Goal: Communication & Community: Share content

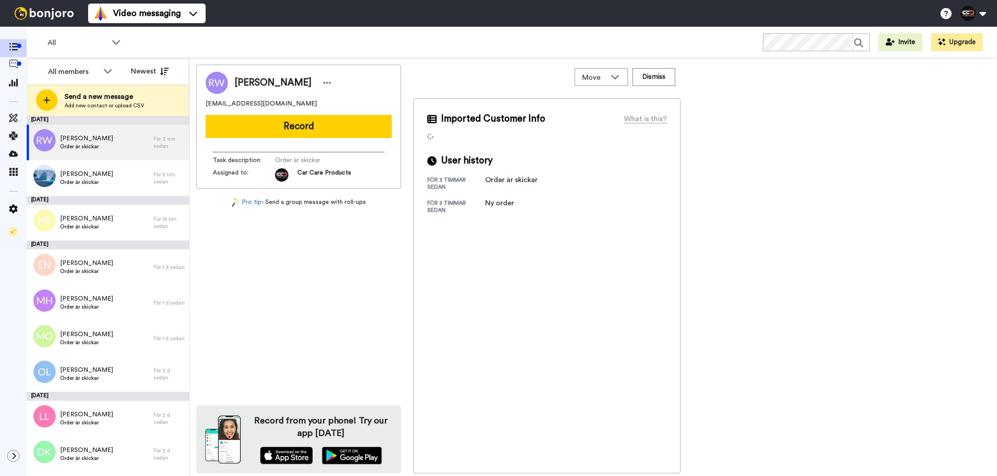
click at [299, 142] on div "Robin Wessberg nixxberg@hotmail.com Record Task description : Order är skickar …" at bounding box center [298, 127] width 205 height 124
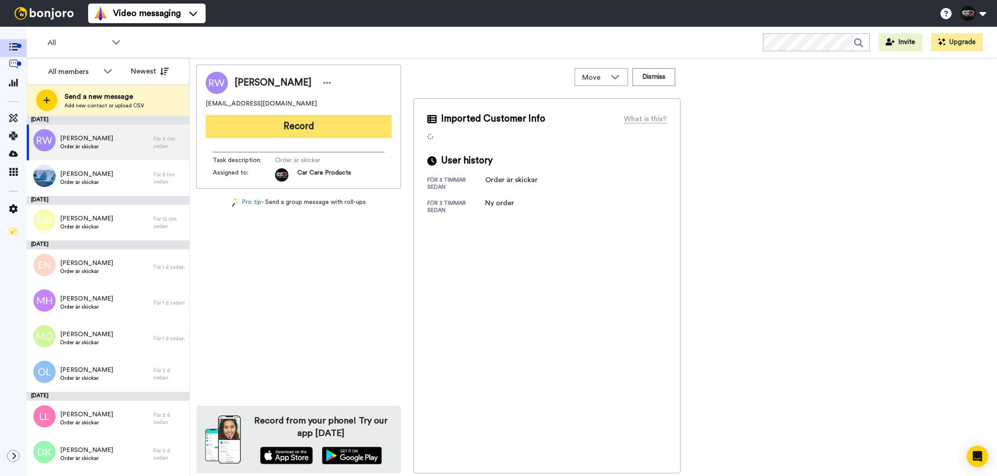
click at [316, 132] on button "Record" at bounding box center [299, 126] width 186 height 23
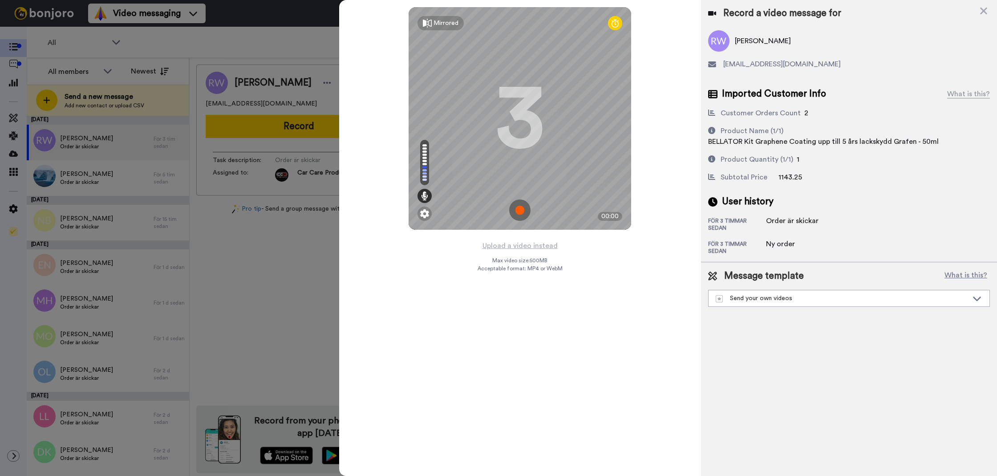
click at [522, 254] on div "Upload a video instead Max video size: 500 MB Acceptable format: MP4 or WebM" at bounding box center [519, 353] width 85 height 226
click at [523, 248] on button "Upload a video instead" at bounding box center [520, 246] width 81 height 12
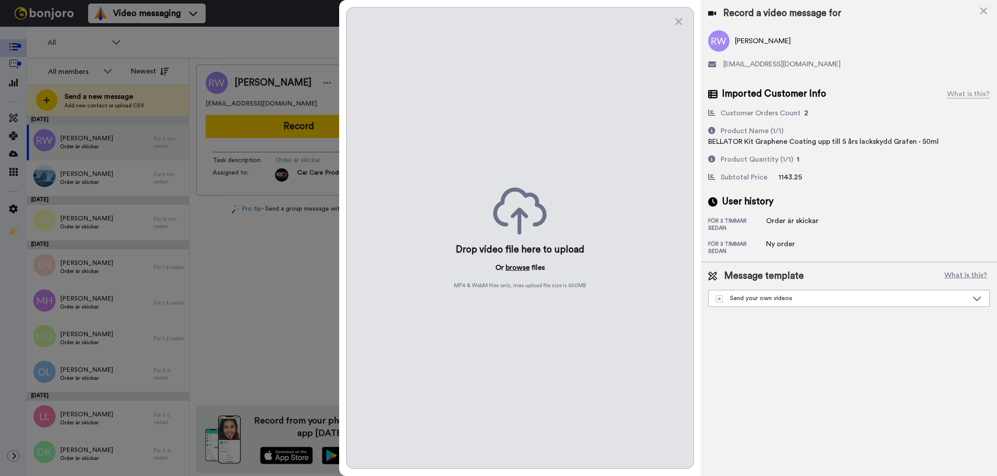
click at [514, 267] on button "browse" at bounding box center [518, 267] width 24 height 11
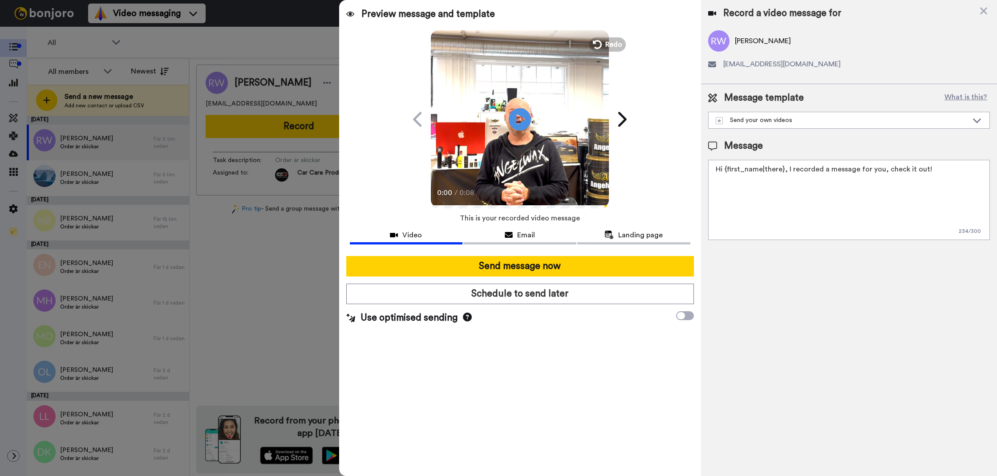
click at [752, 216] on textarea "Hi {first_name|there}, I recorded a message for you, check it out!" at bounding box center [849, 200] width 282 height 80
type textarea "T"
paste textarea "T"
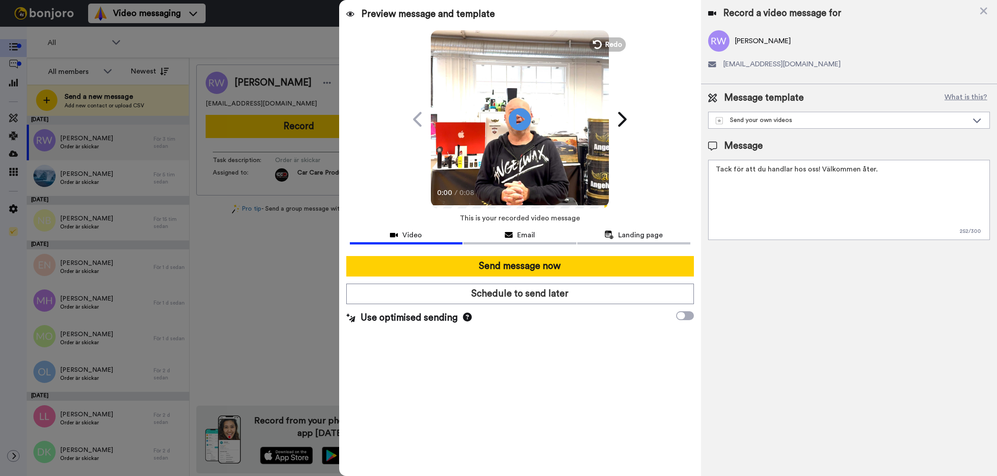
click at [750, 195] on textarea "Tack för att du handlar hos oss! Välkommen åter." at bounding box center [849, 200] width 282 height 80
type textarea "ç"
click at [746, 196] on textarea "ç" at bounding box center [849, 200] width 282 height 80
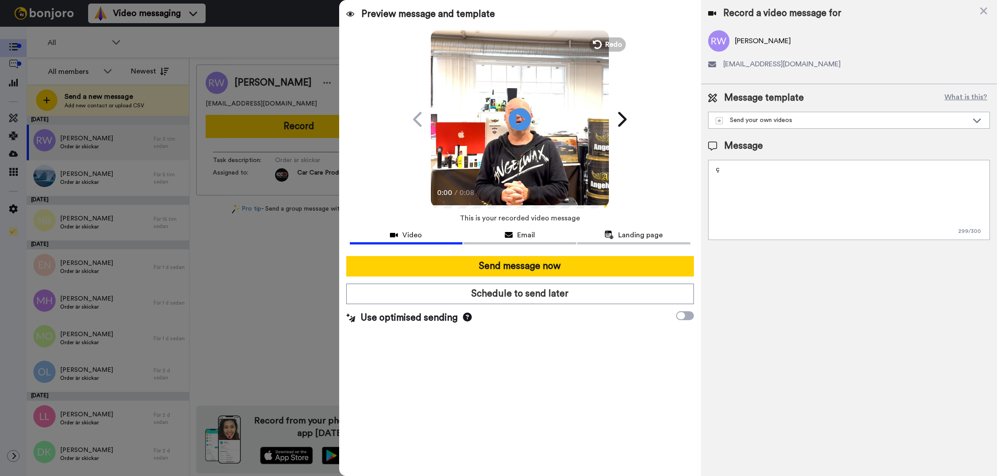
click at [746, 196] on textarea "ç" at bounding box center [849, 200] width 282 height 80
paste textarea
type textarea "V"
click at [759, 192] on textarea "Tack för att du handlar hos oss! Välkommen åter." at bounding box center [849, 200] width 282 height 80
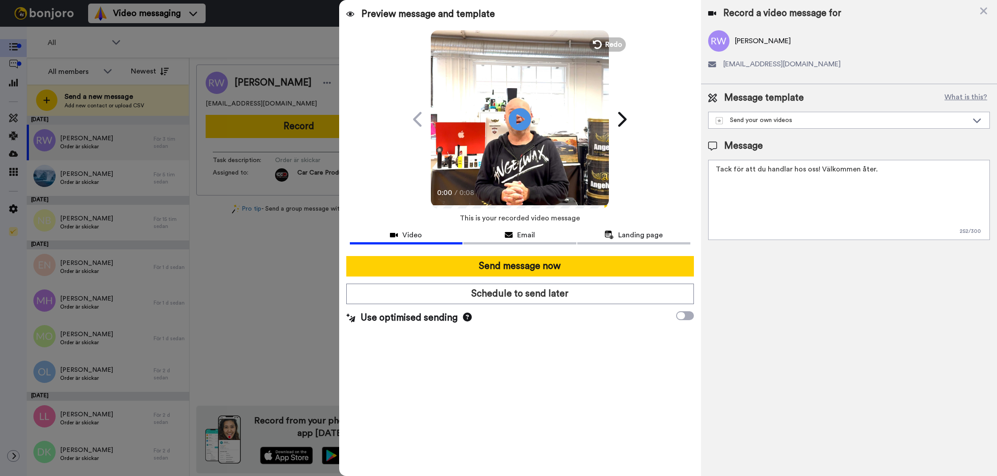
click at [759, 192] on textarea "Tack för att du handlar hos oss! Välkommen åter." at bounding box center [849, 200] width 282 height 80
type textarea "Tack för att du handlar hos oss! Välkommen åter."
click at [752, 248] on div "Record a video message for Robin Wessberg nixxberg@hotmail.com Message template…" at bounding box center [849, 238] width 296 height 476
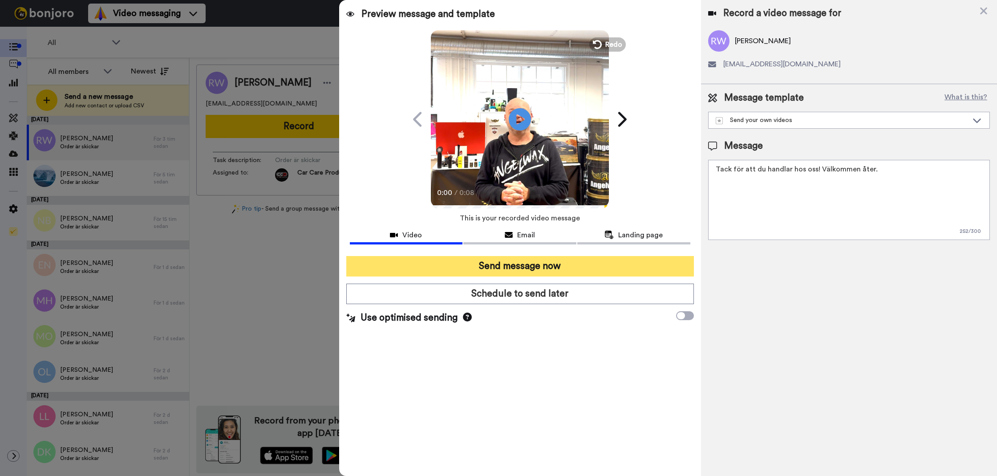
click at [646, 256] on button "Send message now" at bounding box center [520, 266] width 348 height 20
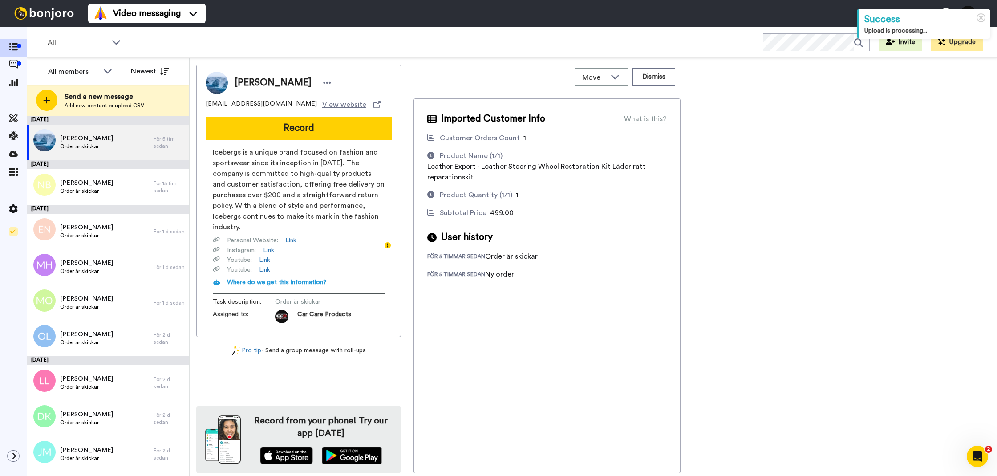
click at [316, 141] on div "André Isberg andre.isberg@icebergs.se View website Record Icebergs is a unique …" at bounding box center [298, 201] width 205 height 272
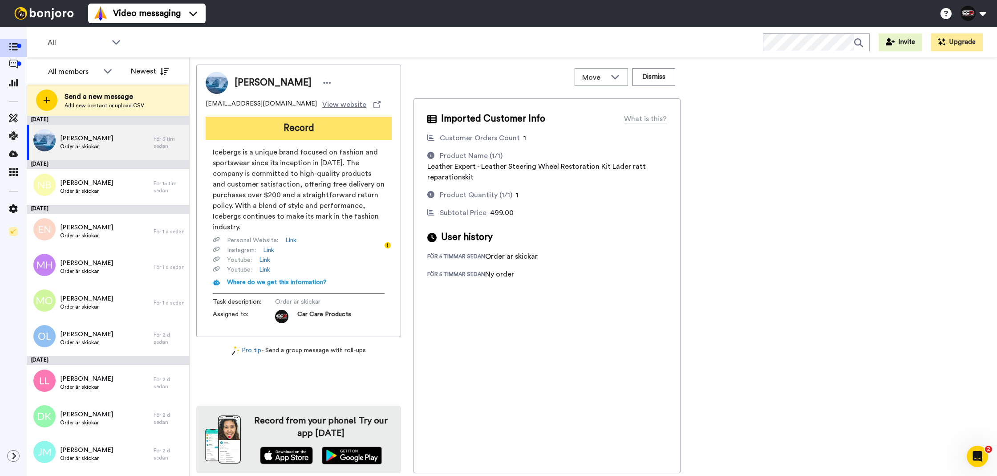
click at [320, 134] on button "Record" at bounding box center [299, 128] width 186 height 23
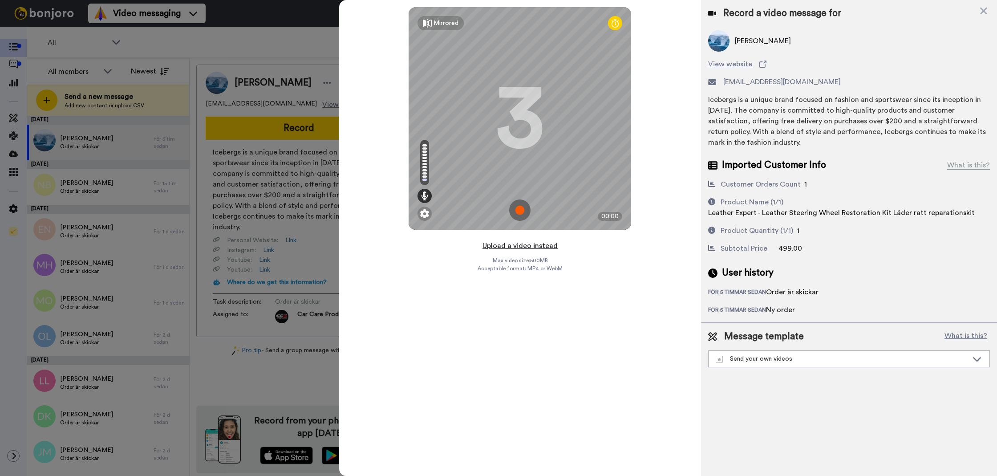
click at [514, 246] on button "Upload a video instead" at bounding box center [520, 246] width 81 height 12
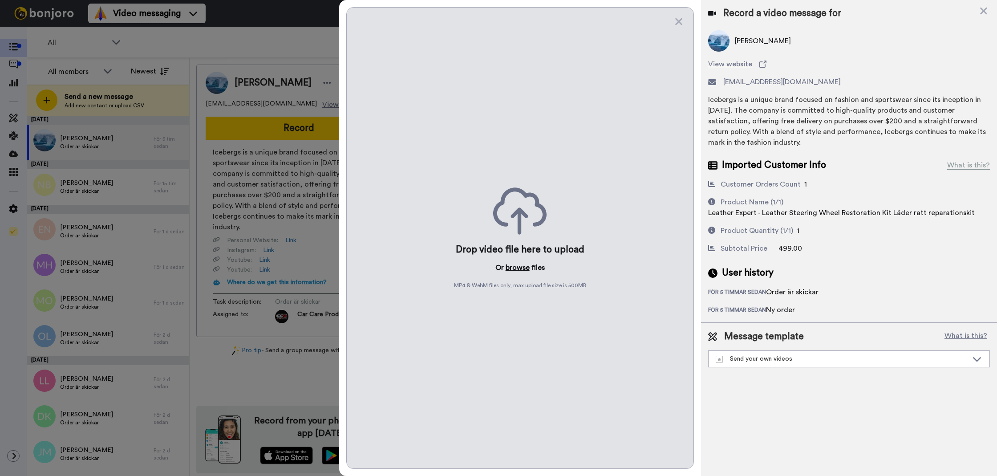
click at [509, 265] on button "browse" at bounding box center [518, 267] width 24 height 11
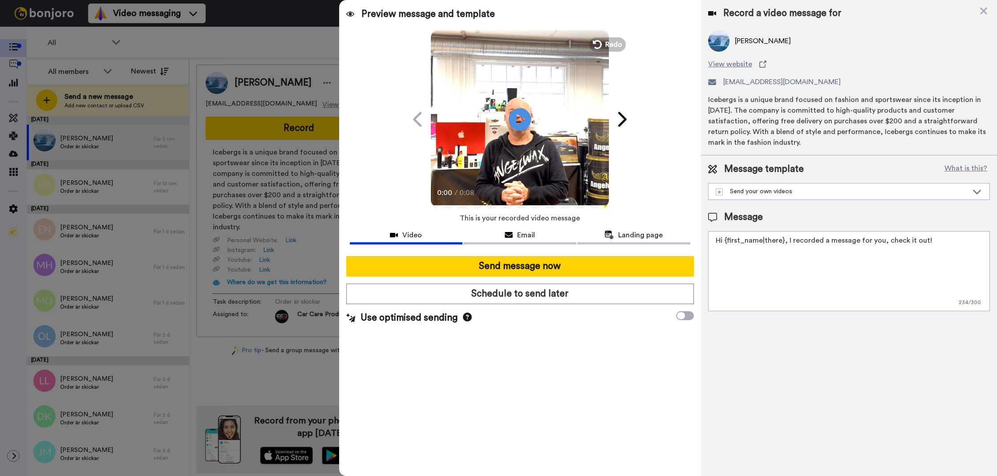
click at [920, 250] on textarea "Hi {first_name|there}, I recorded a message for you, check it out!" at bounding box center [849, 271] width 282 height 80
drag, startPoint x: 920, startPoint y: 250, endPoint x: 907, endPoint y: 248, distance: 13.0
click at [907, 248] on textarea "Hi {first_name|there}, I recorded a message for you, check it out!" at bounding box center [849, 271] width 282 height 80
paste textarea "Tack för att du handlar hos oss! Välkommen åter."
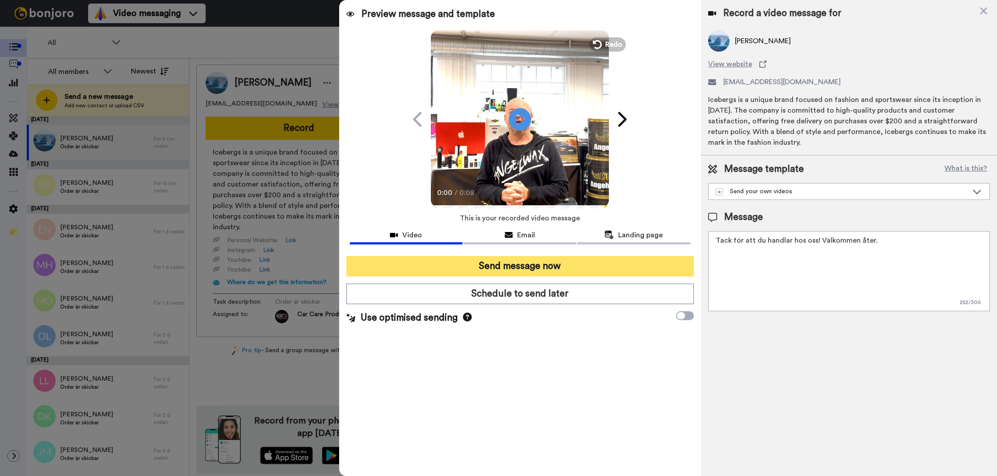
type textarea "Tack för att du handlar hos oss! Välkommen åter."
click at [681, 261] on button "Send message now" at bounding box center [520, 266] width 348 height 20
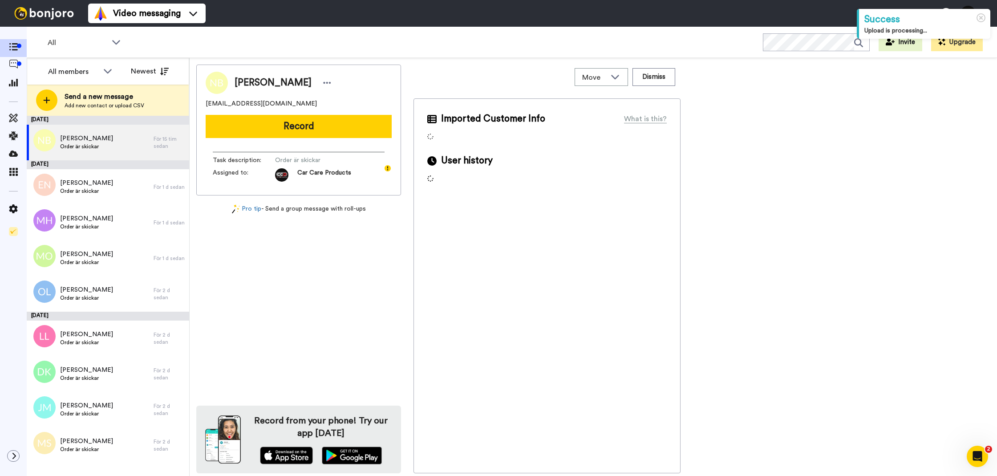
click at [227, 142] on div "[PERSON_NAME] [EMAIL_ADDRESS][DOMAIN_NAME] Record Task description : Order är s…" at bounding box center [298, 130] width 205 height 131
drag, startPoint x: 238, startPoint y: 135, endPoint x: 262, endPoint y: 125, distance: 26.1
click at [239, 135] on button "Record" at bounding box center [299, 126] width 186 height 23
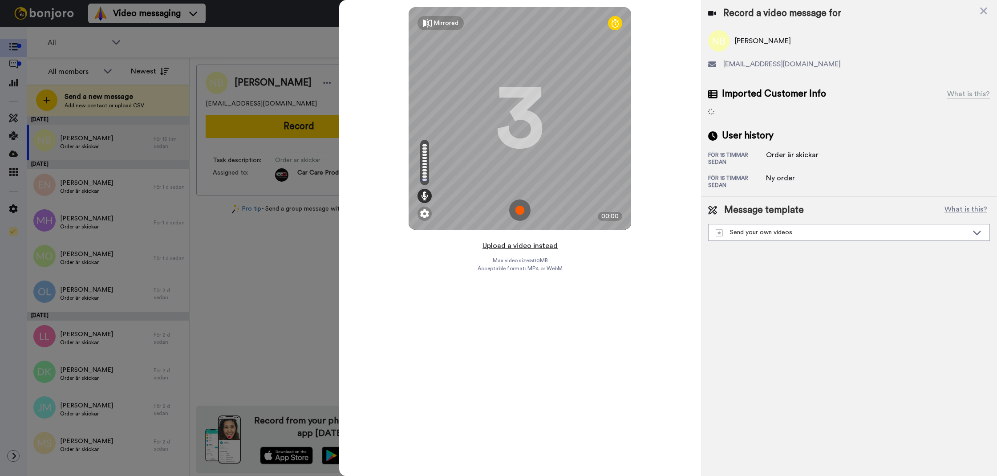
click at [547, 244] on button "Upload a video instead" at bounding box center [520, 246] width 81 height 12
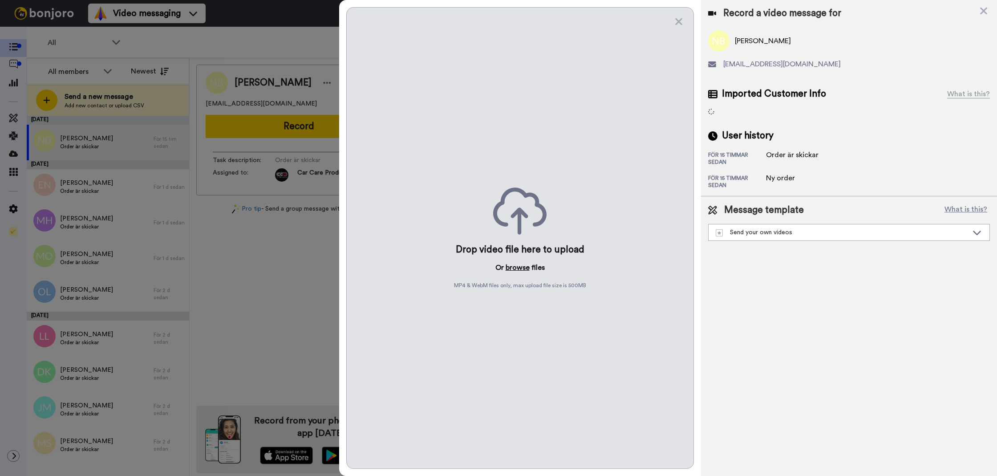
click at [522, 267] on button "browse" at bounding box center [518, 267] width 24 height 11
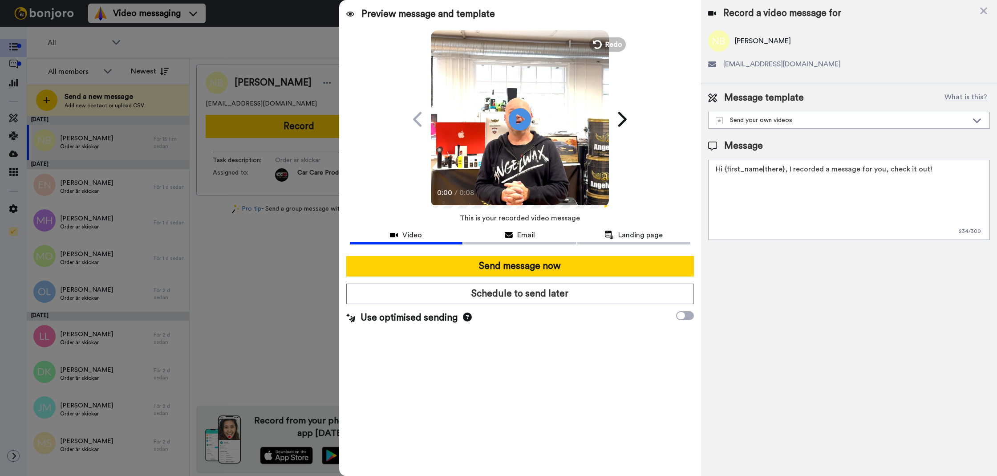
click at [727, 206] on textarea "Hi {first_name|there}, I recorded a message for you, check it out!" at bounding box center [849, 200] width 282 height 80
drag, startPoint x: 727, startPoint y: 206, endPoint x: 720, endPoint y: 207, distance: 6.2
click at [727, 206] on textarea "Hi {first_name|there}, I recorded a message for you, check it out!" at bounding box center [849, 200] width 282 height 80
paste textarea "Tack för att du handlar hos oss! Välkommen åter."
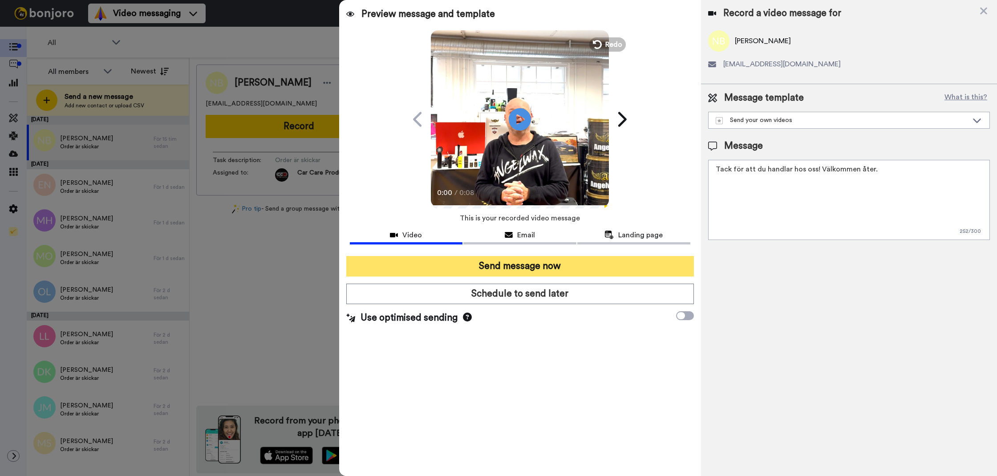
type textarea "Tack för att du handlar hos oss! Välkommen åter."
click at [556, 261] on button "Send message now" at bounding box center [520, 266] width 348 height 20
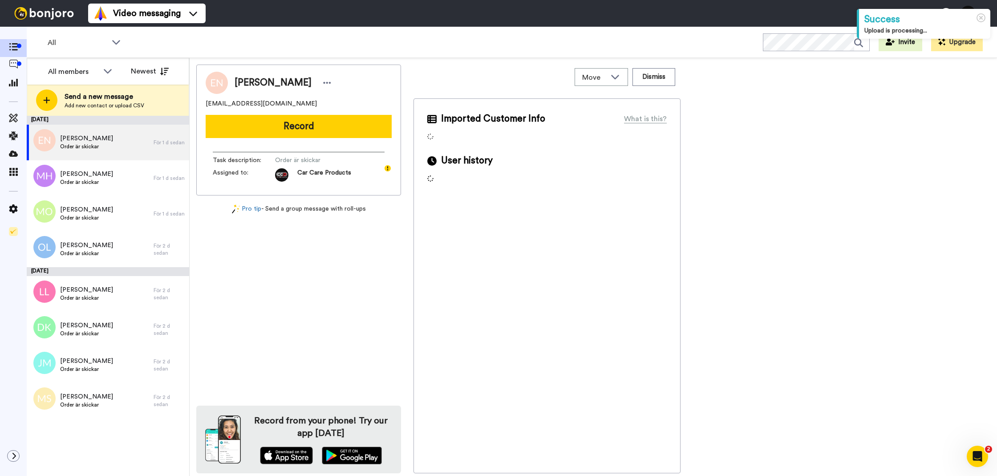
click at [334, 143] on div "Emanuel Nukicic nukicicemanuel@gmail.com Record Task description : Order är ski…" at bounding box center [298, 130] width 205 height 131
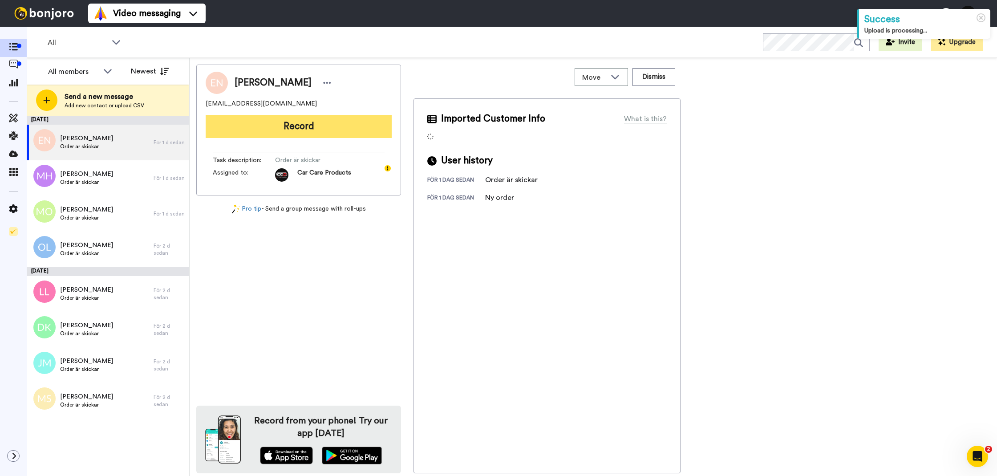
click at [332, 133] on button "Record" at bounding box center [299, 126] width 186 height 23
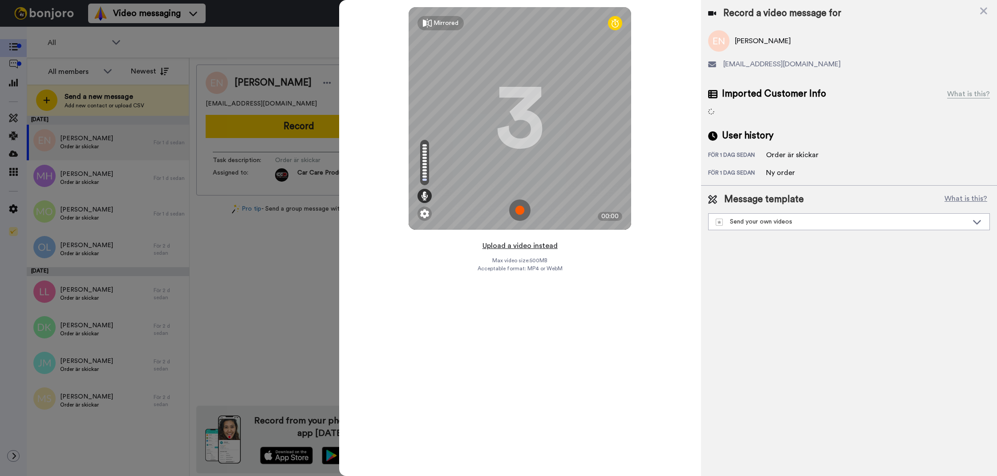
click at [510, 250] on button "Upload a video instead" at bounding box center [520, 246] width 81 height 12
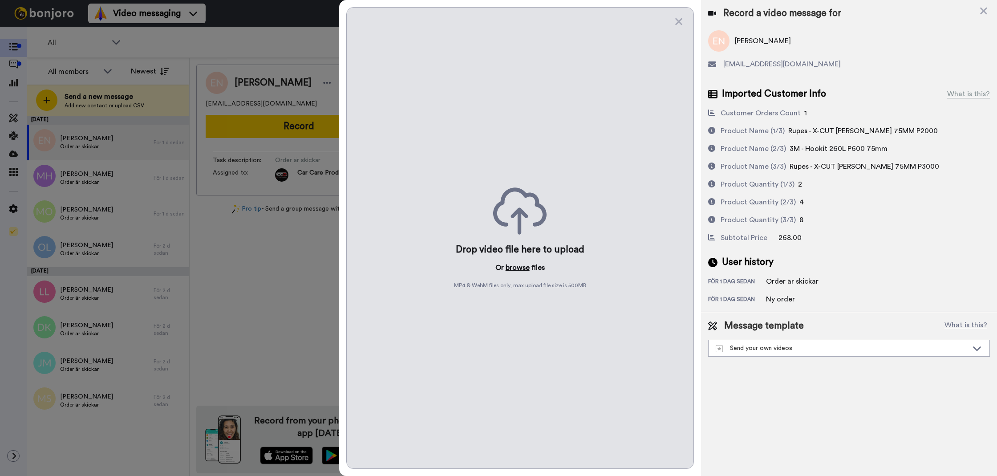
click at [506, 266] on button "browse" at bounding box center [518, 267] width 24 height 11
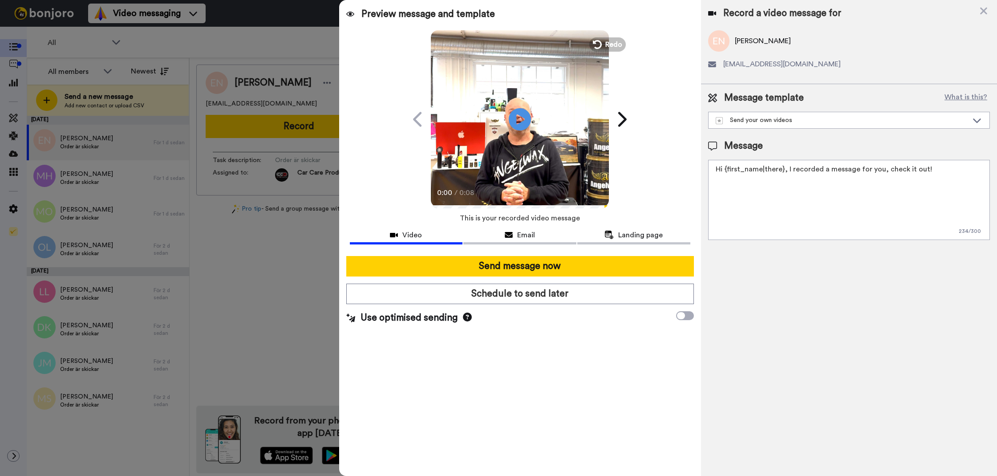
click at [780, 238] on textarea "Hi {first_name|there}, I recorded a message for you, check it out!" at bounding box center [849, 200] width 282 height 80
paste textarea "Tack för att du handlar hos oss! Välkommen åter."
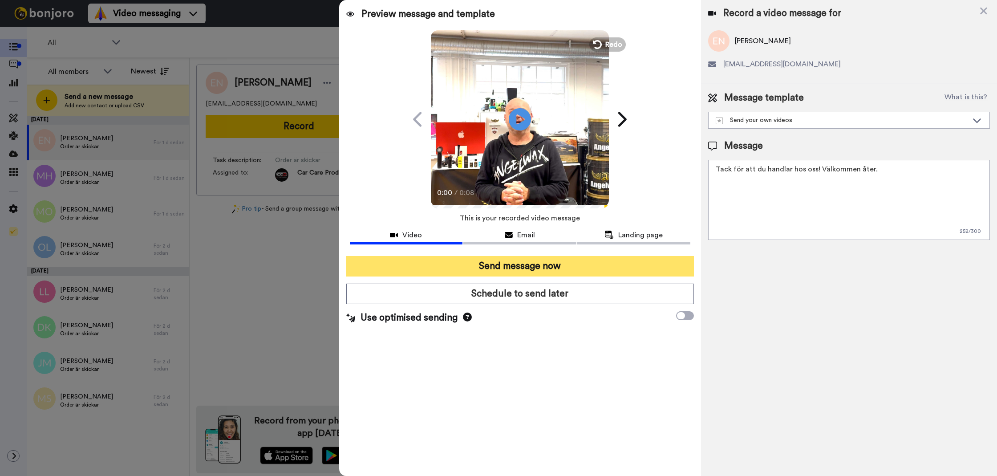
type textarea "Tack för att du handlar hos oss! Välkommen åter."
click at [647, 267] on button "Send message now" at bounding box center [520, 266] width 348 height 20
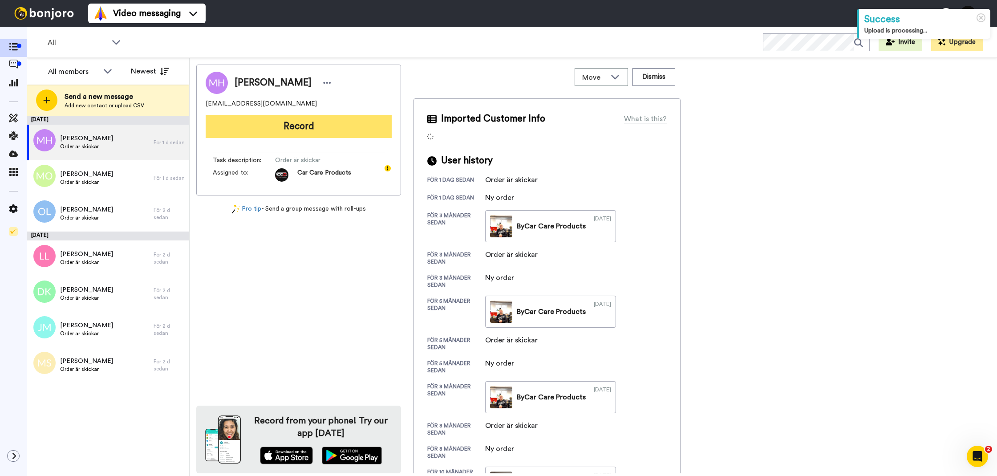
click at [308, 119] on button "Record" at bounding box center [299, 126] width 186 height 23
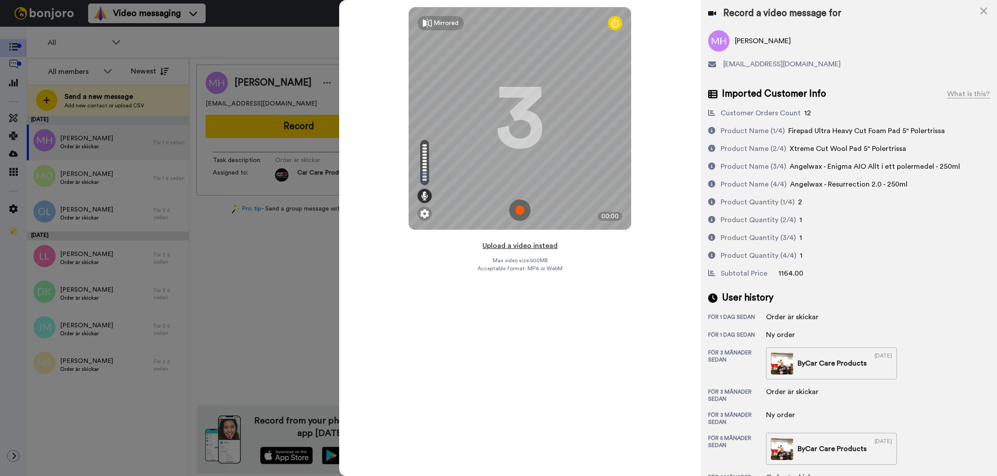
click at [519, 240] on button "Upload a video instead" at bounding box center [520, 246] width 81 height 12
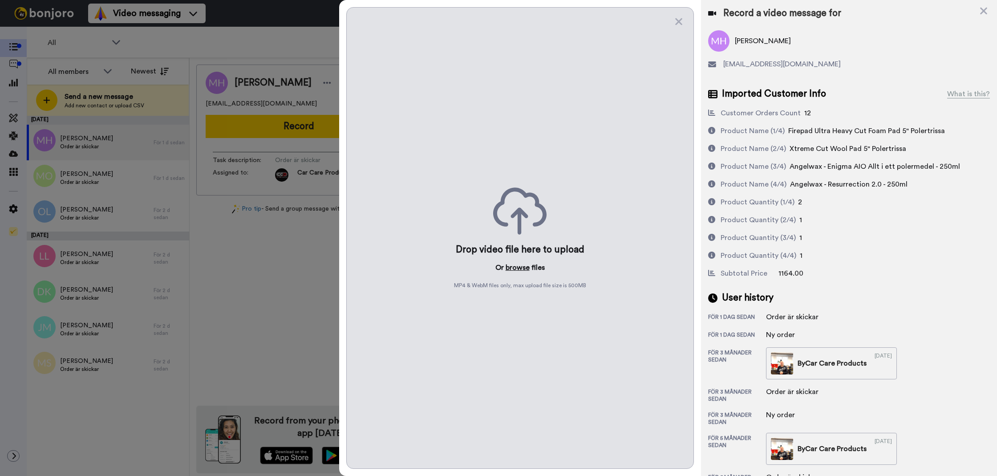
click at [510, 270] on button "browse" at bounding box center [518, 267] width 24 height 11
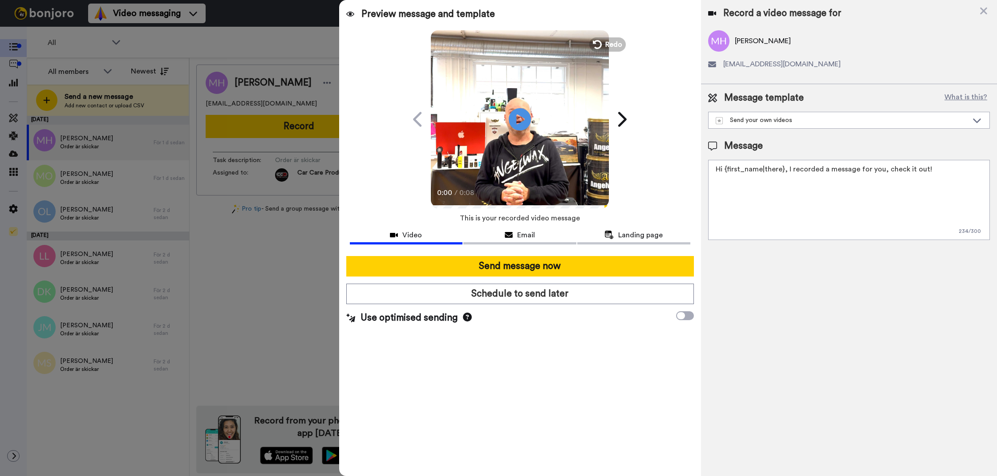
click at [789, 205] on textarea "Hi {first_name|there}, I recorded a message for you, check it out!" at bounding box center [849, 200] width 282 height 80
paste textarea "Tack för att du handlar hos oss! Välkommen åter."
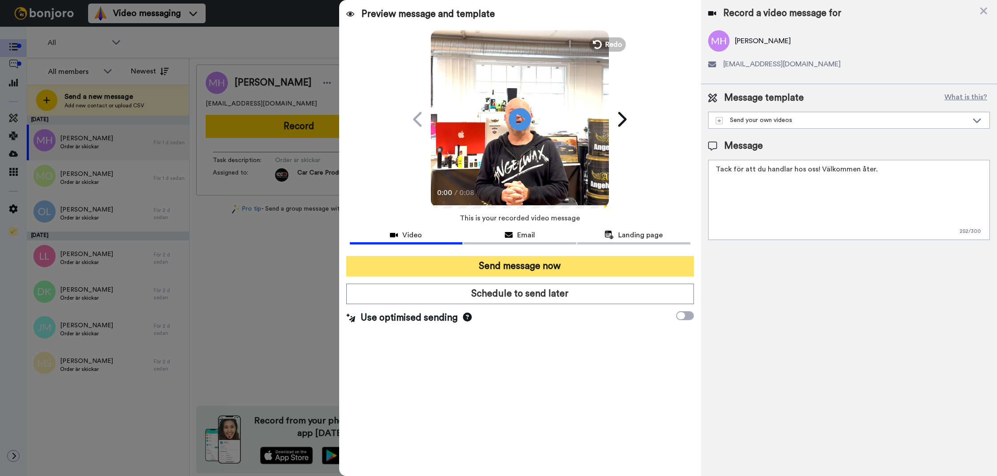
type textarea "Tack för att du handlar hos oss! Välkommen åter."
click at [654, 260] on button "Send message now" at bounding box center [520, 266] width 348 height 20
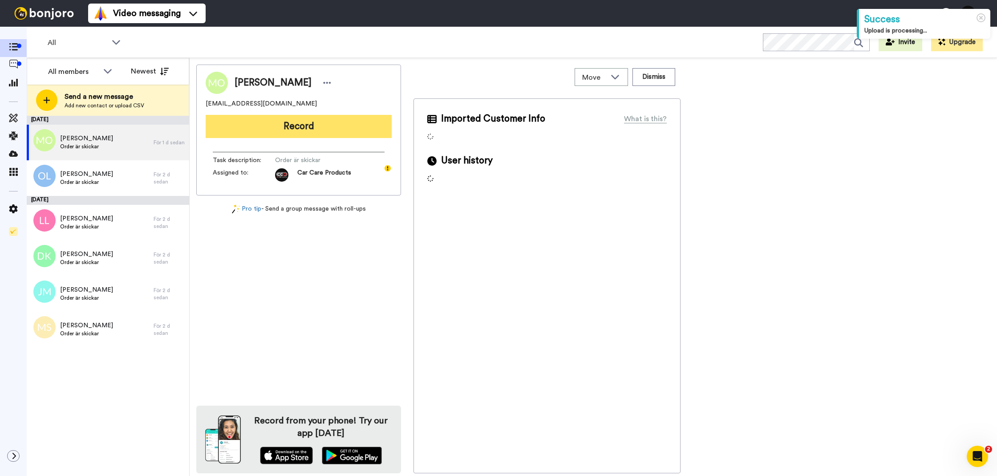
click at [311, 125] on button "Record" at bounding box center [299, 126] width 186 height 23
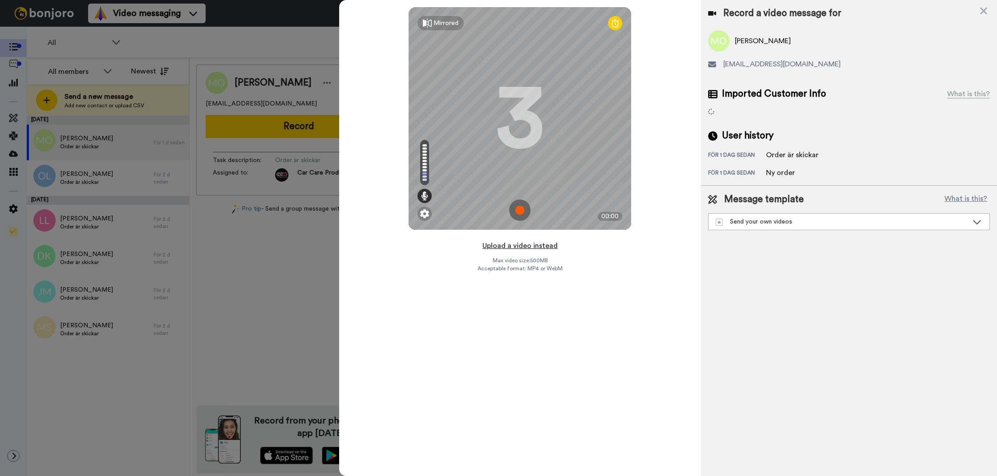
click at [515, 240] on button "Upload a video instead" at bounding box center [520, 246] width 81 height 12
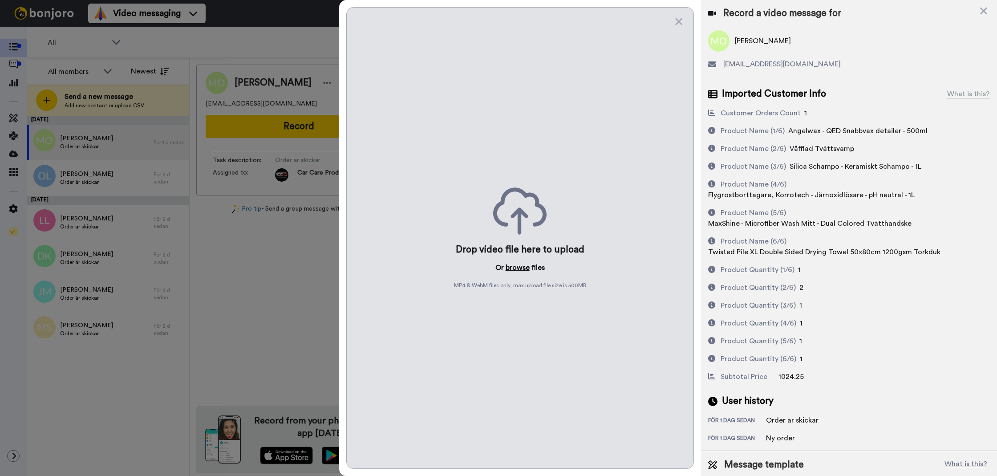
click at [522, 271] on button "browse" at bounding box center [518, 267] width 24 height 11
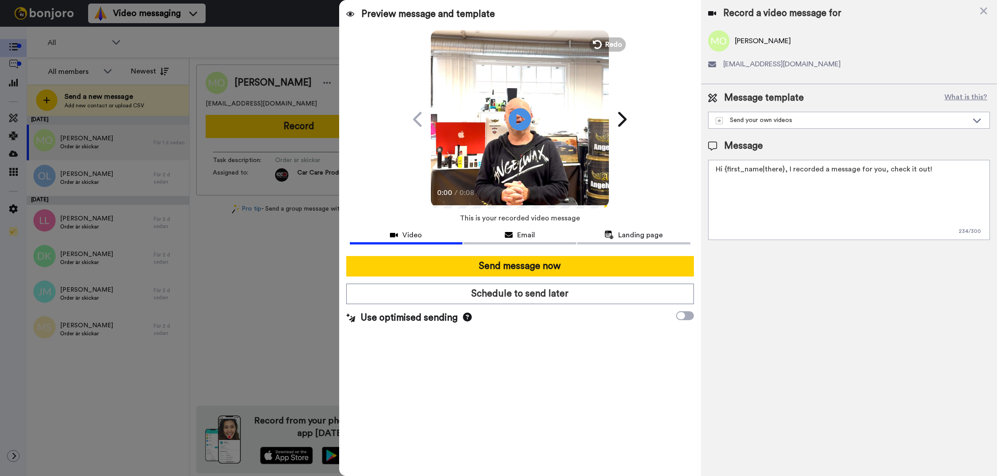
click at [750, 182] on textarea "Hi {first_name|there}, I recorded a message for you, check it out!" at bounding box center [849, 200] width 282 height 80
drag, startPoint x: 750, startPoint y: 182, endPoint x: 704, endPoint y: 202, distance: 50.3
click at [750, 182] on textarea "Hi {first_name|there}, I recorded a message for you, check it out!" at bounding box center [849, 200] width 282 height 80
paste textarea "Tack för att du handlar hos oss! Välkommen åter."
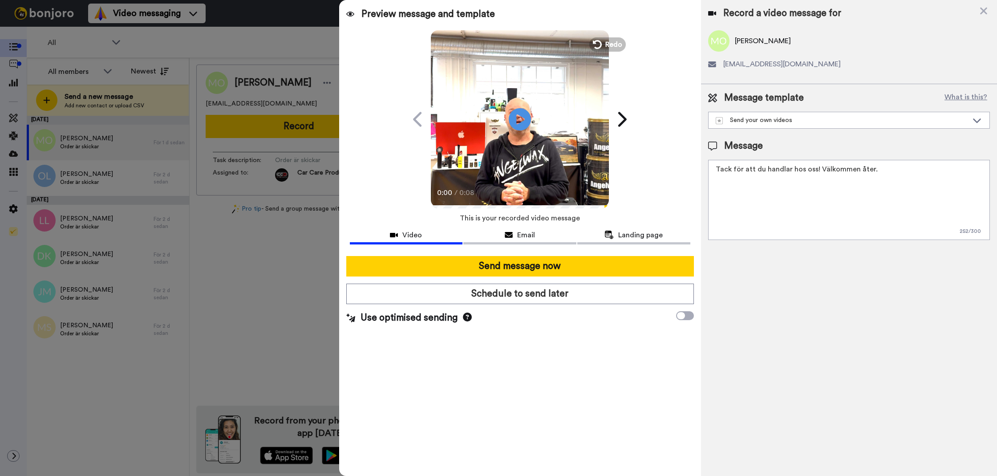
type textarea "Tack för att du handlar hos oss! Välkommen åter."
click at [641, 254] on div at bounding box center [520, 252] width 340 height 7
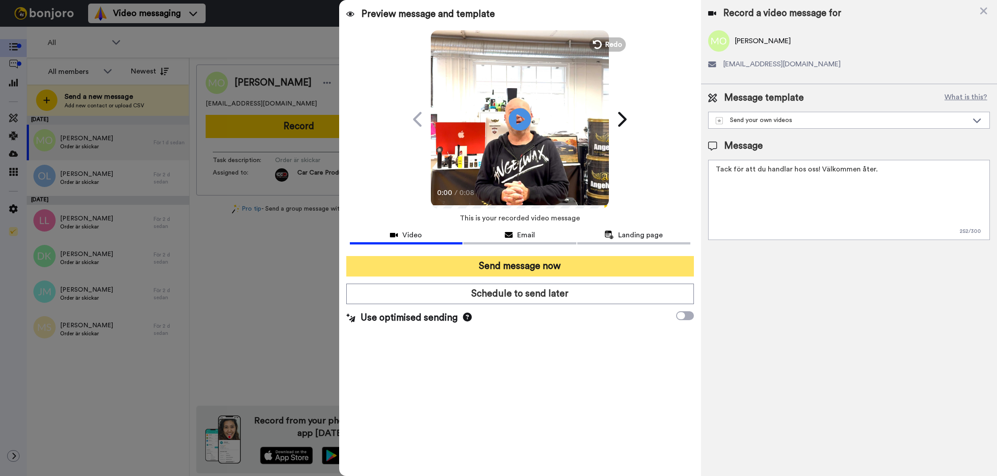
click at [637, 258] on button "Send message now" at bounding box center [520, 266] width 348 height 20
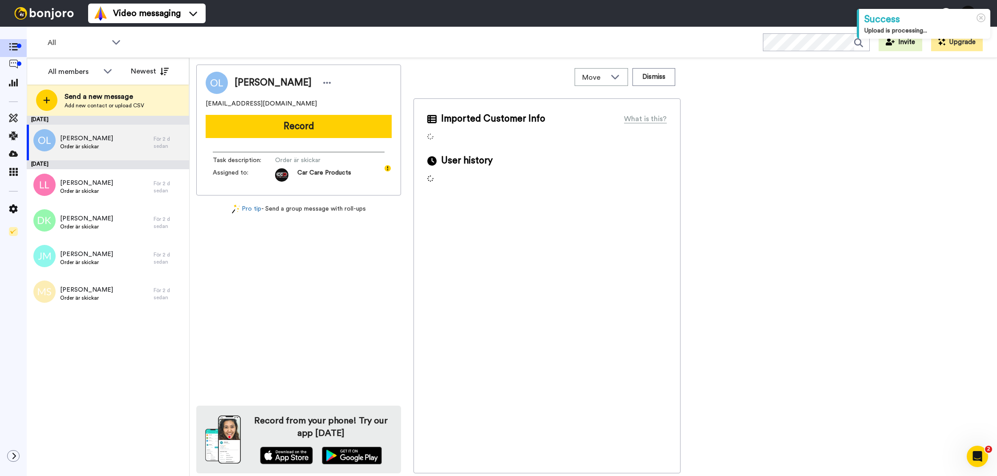
click at [234, 129] on button "Record" at bounding box center [299, 126] width 186 height 23
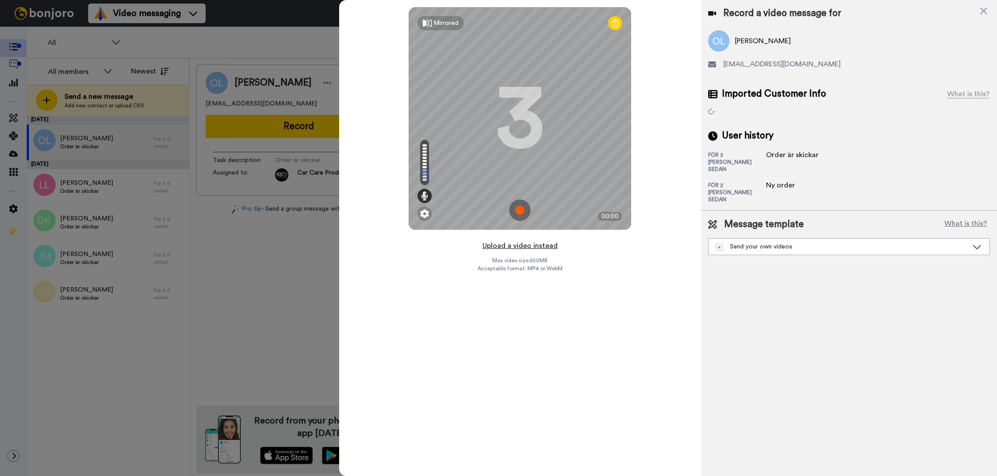
click at [526, 251] on button "Upload a video instead" at bounding box center [520, 246] width 81 height 12
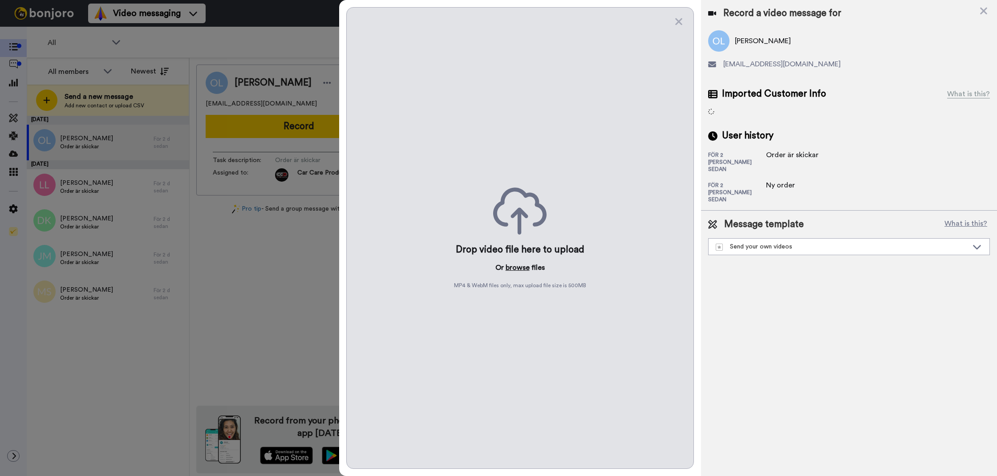
click at [517, 265] on button "browse" at bounding box center [518, 267] width 24 height 11
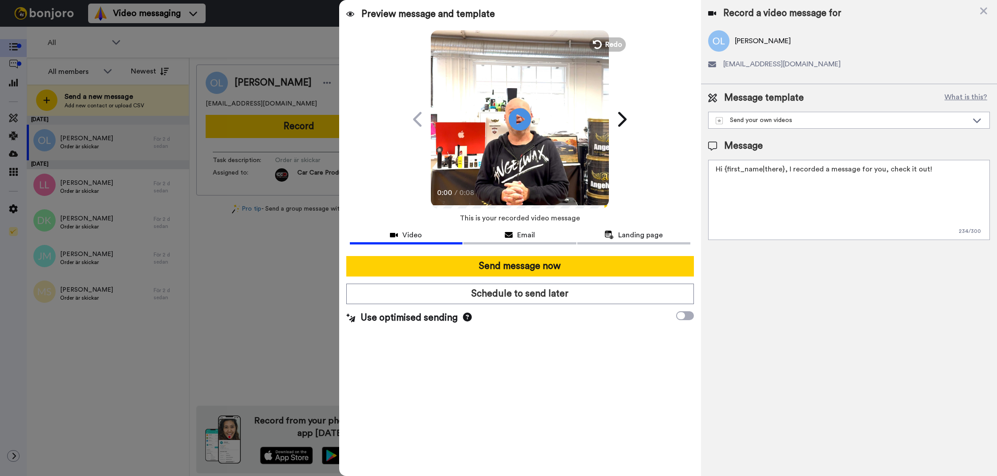
click at [775, 246] on div "Message template What is this? Send your own videos Frökens Bilvård Message Hi …" at bounding box center [849, 165] width 296 height 163
click at [779, 223] on textarea "Hi {first_name|there}, I recorded a message for you, check it out!" at bounding box center [849, 200] width 282 height 80
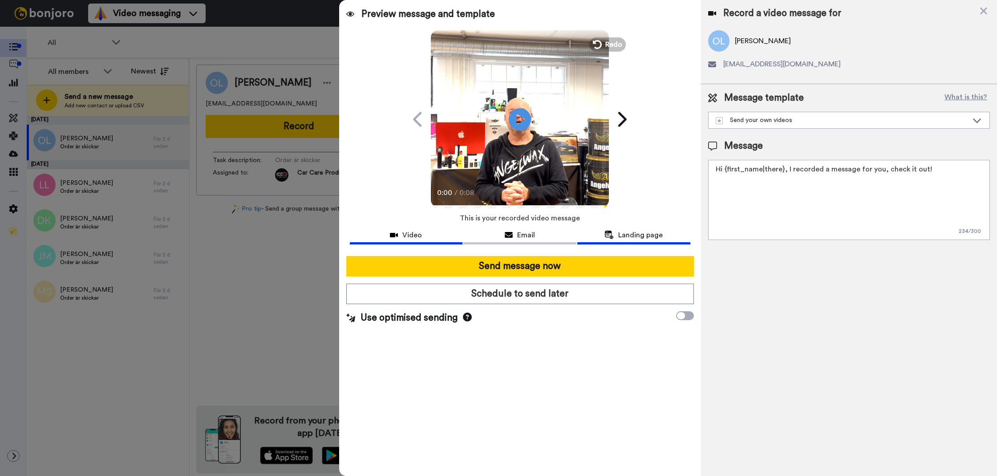
paste textarea "Tack för att du handlar hos oss! Välkommen åter."
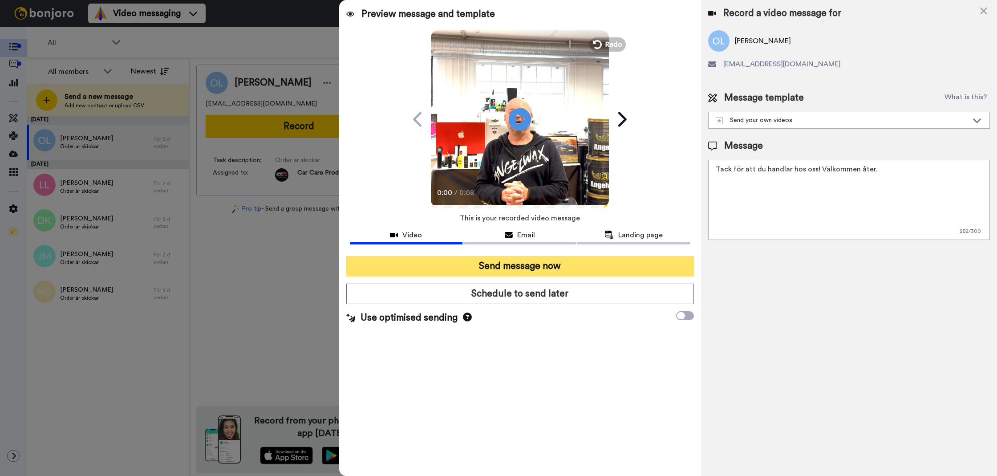
type textarea "Tack för att du handlar hos oss! Välkommen åter."
click at [633, 265] on button "Send message now" at bounding box center [520, 266] width 348 height 20
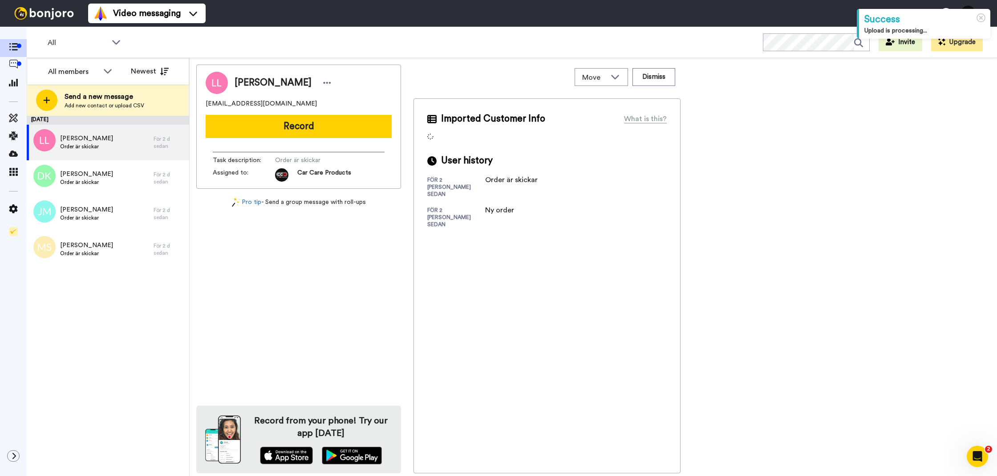
click at [277, 138] on div "[PERSON_NAME] [EMAIL_ADDRESS][DOMAIN_NAME] Record Task description : Order är s…" at bounding box center [298, 127] width 205 height 124
click at [281, 131] on button "Record" at bounding box center [299, 126] width 186 height 23
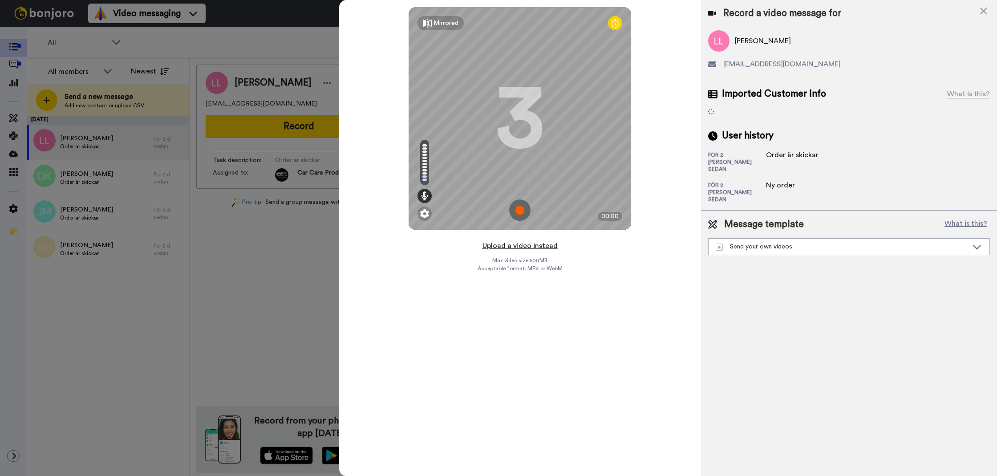
click at [532, 247] on button "Upload a video instead" at bounding box center [520, 246] width 81 height 12
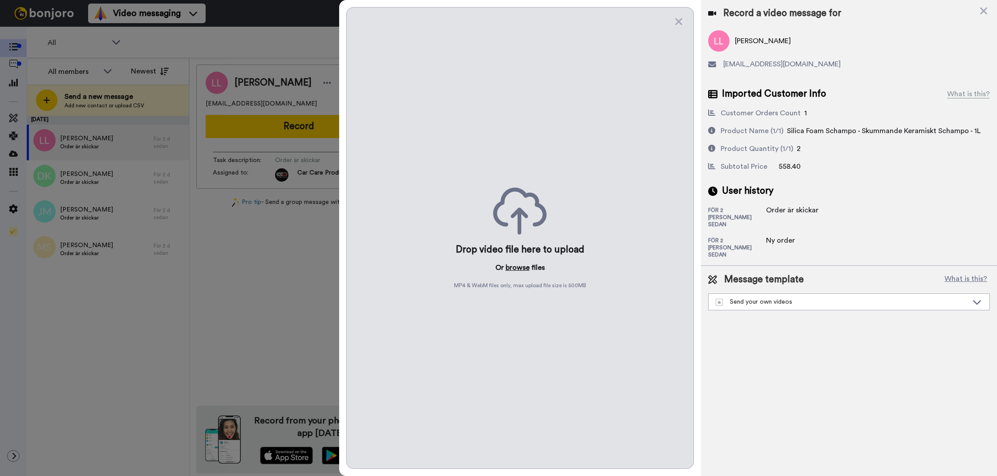
click at [513, 272] on button "browse" at bounding box center [518, 267] width 24 height 11
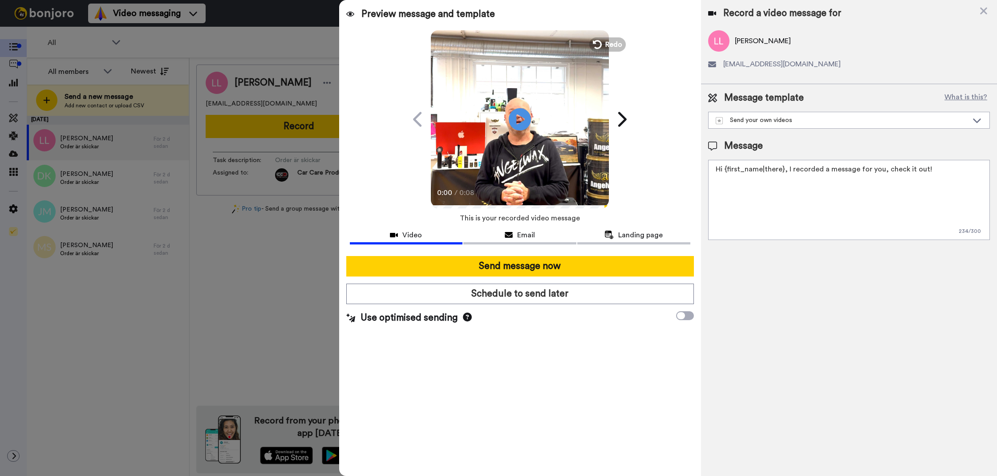
click at [740, 217] on textarea "Hi {first_name|there}, I recorded a message for you, check it out!" at bounding box center [849, 200] width 282 height 80
click at [740, 218] on textarea "Hi {first_name|there}, I recorded a message for you, check it out!" at bounding box center [849, 200] width 282 height 80
paste textarea "Tack för att du handlar hos oss! Välkommen åter."
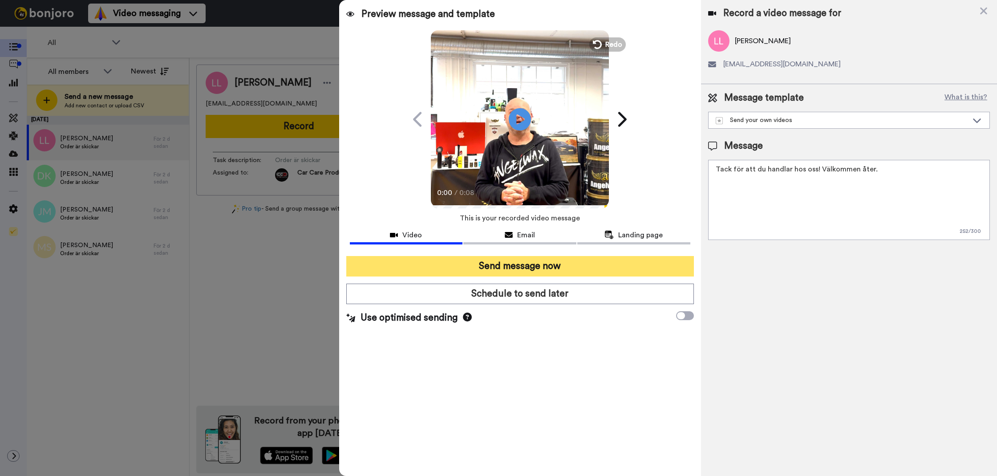
type textarea "Tack för att du handlar hos oss! Välkommen åter."
click at [668, 256] on button "Send message now" at bounding box center [520, 266] width 348 height 20
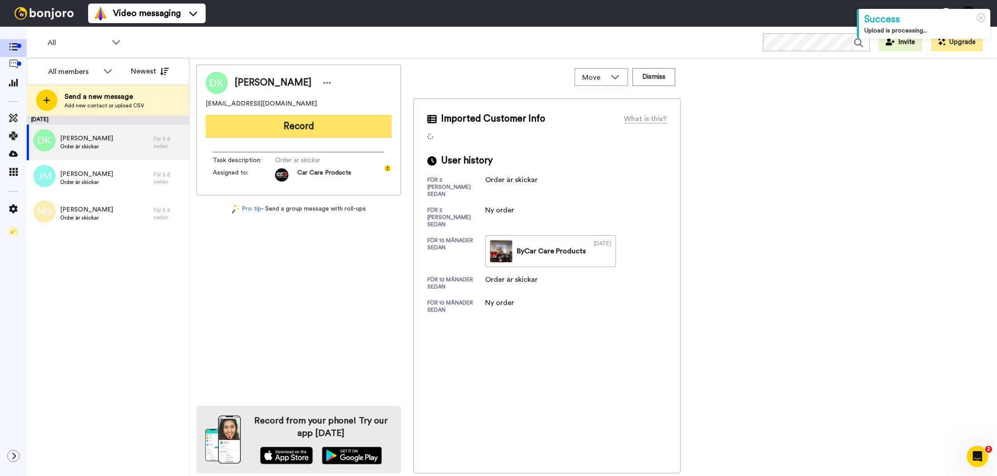
click at [320, 129] on button "Record" at bounding box center [299, 126] width 186 height 23
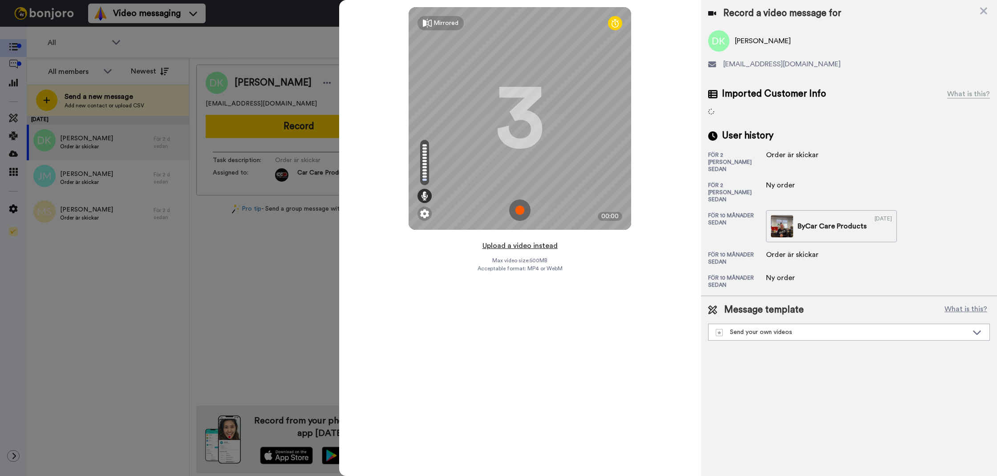
click at [509, 249] on button "Upload a video instead" at bounding box center [520, 246] width 81 height 12
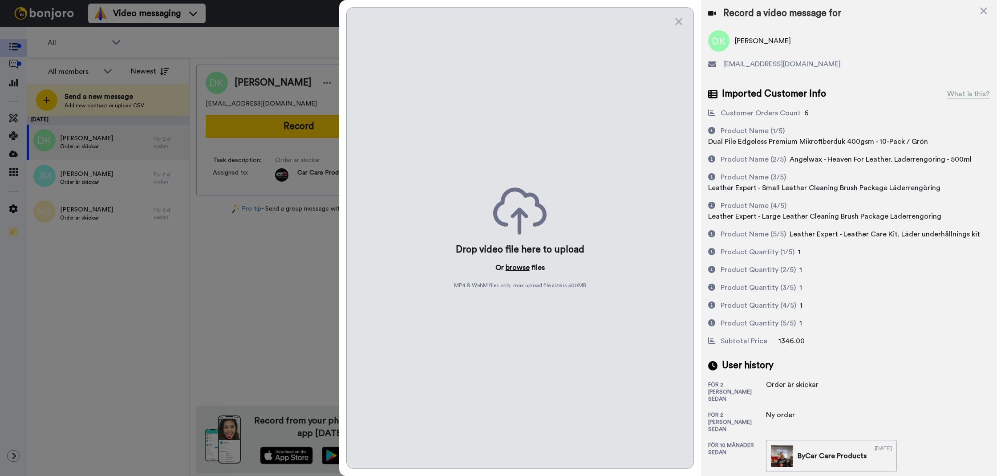
click at [516, 269] on button "browse" at bounding box center [518, 267] width 24 height 11
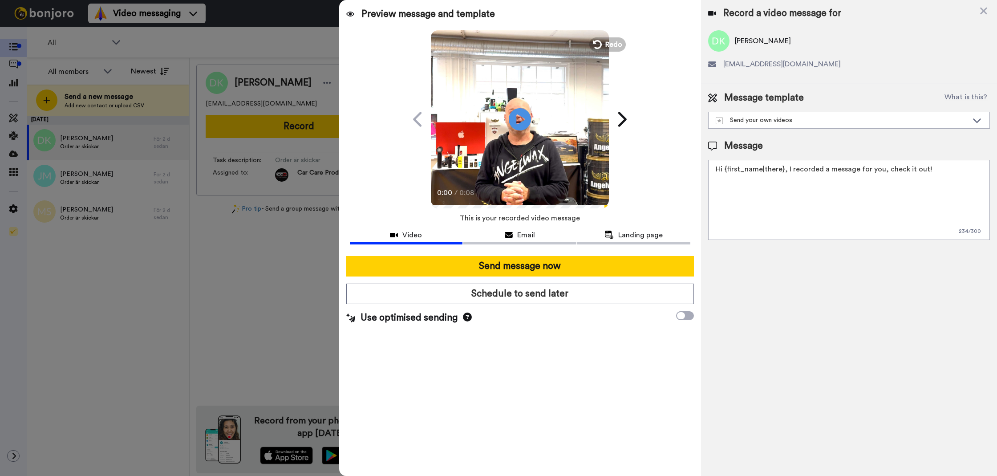
click at [798, 218] on textarea "Hi {first_name|there}, I recorded a message for you, check it out!" at bounding box center [849, 200] width 282 height 80
paste textarea "Tack för att du handlar hos oss! Välkommen åter."
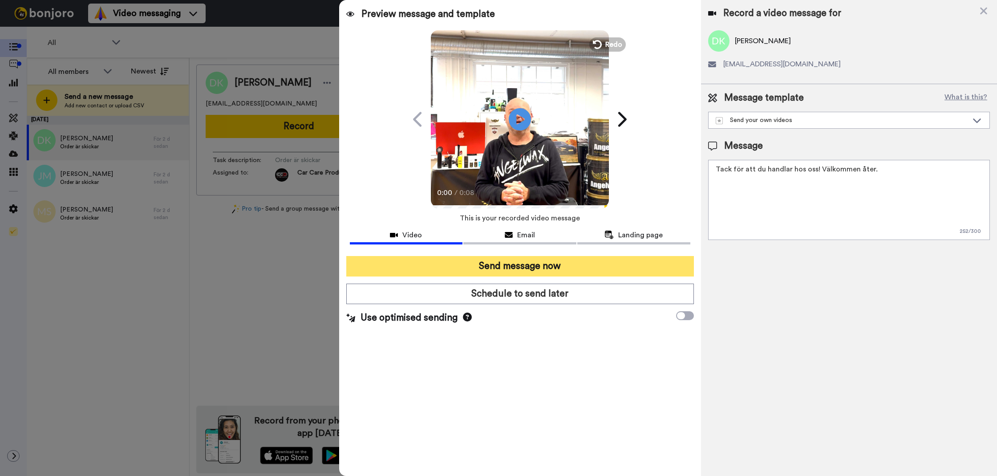
type textarea "Tack för att du handlar hos oss! Välkommen åter."
click at [621, 263] on button "Send message now" at bounding box center [520, 266] width 348 height 20
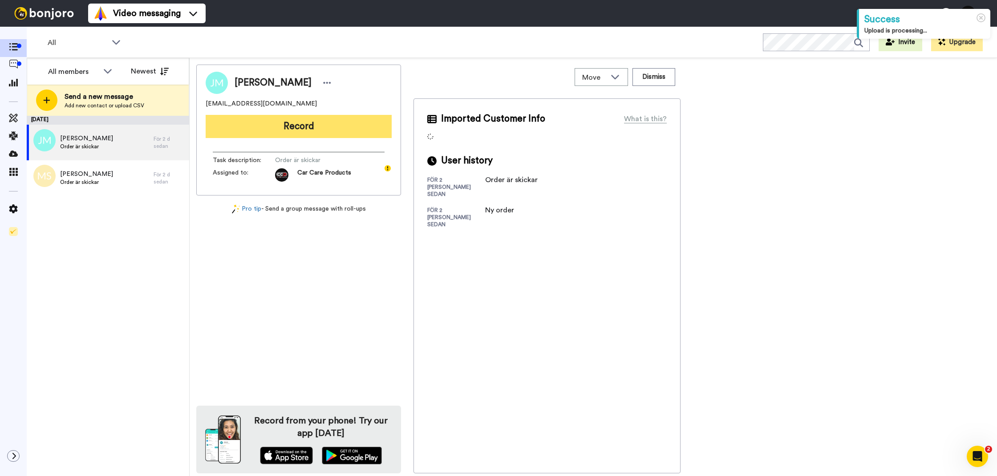
click at [339, 133] on button "Record" at bounding box center [299, 126] width 186 height 23
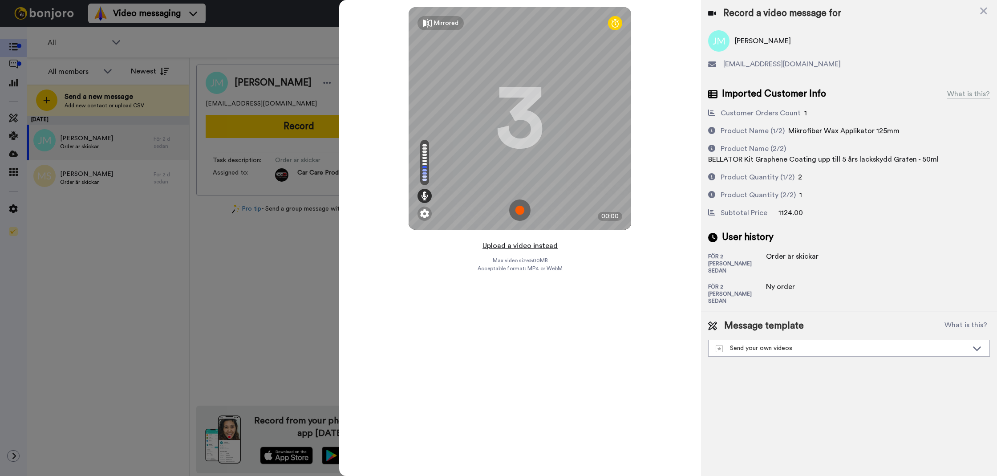
click at [511, 251] on button "Upload a video instead" at bounding box center [520, 246] width 81 height 12
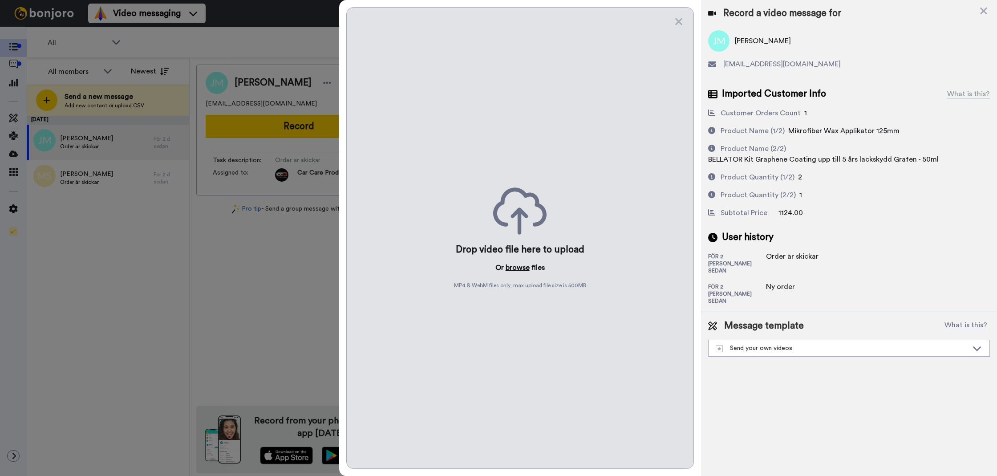
click at [521, 266] on button "browse" at bounding box center [518, 267] width 24 height 11
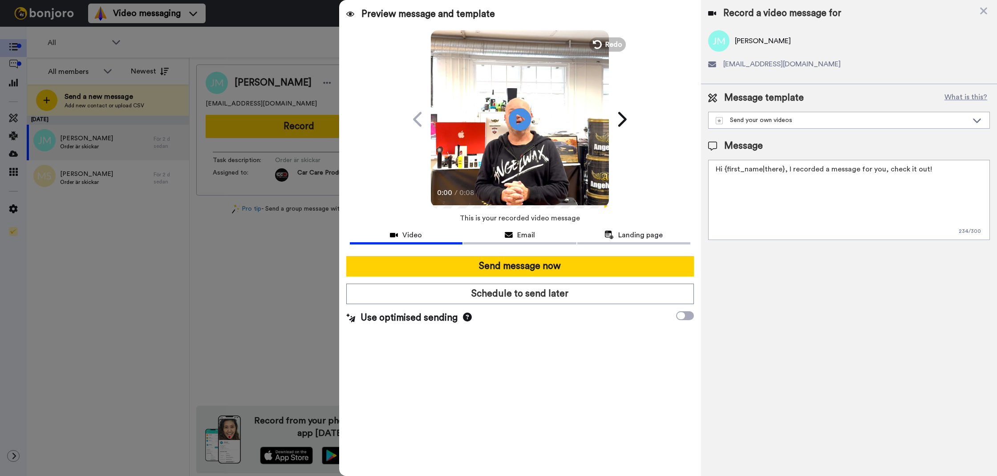
click at [845, 202] on textarea "Hi {first_name|there}, I recorded a message for you, check it out!" at bounding box center [849, 200] width 282 height 80
paste textarea "Tack för att du handlar hos oss! Välkommen åter."
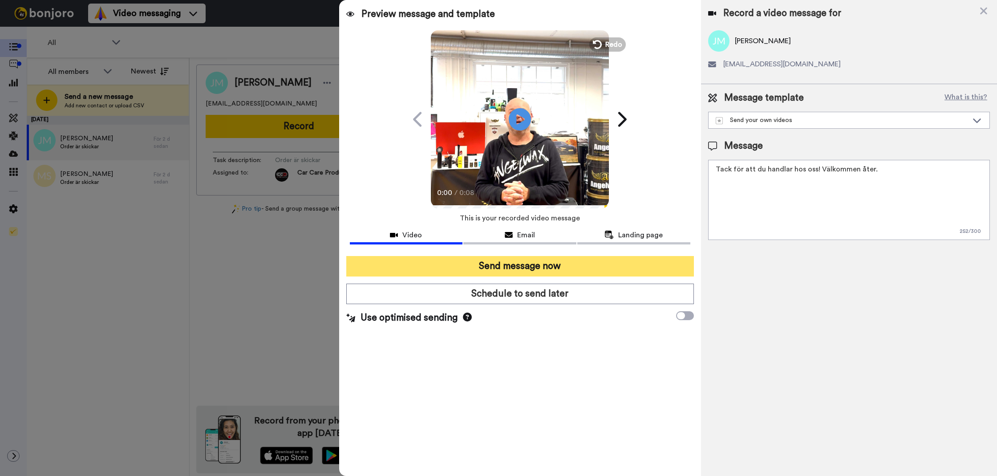
type textarea "Tack för att du handlar hos oss! Välkommen åter."
click at [569, 257] on button "Send message now" at bounding box center [520, 266] width 348 height 20
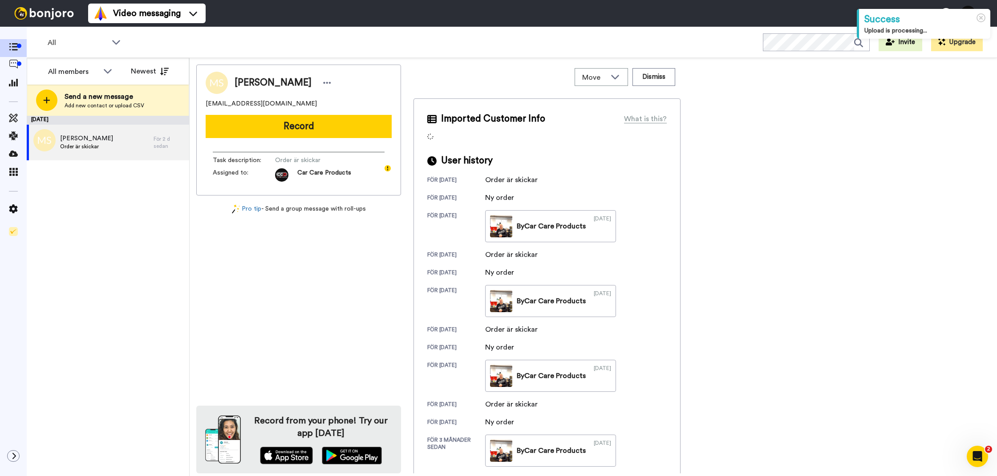
click at [214, 116] on button "Record" at bounding box center [299, 126] width 186 height 23
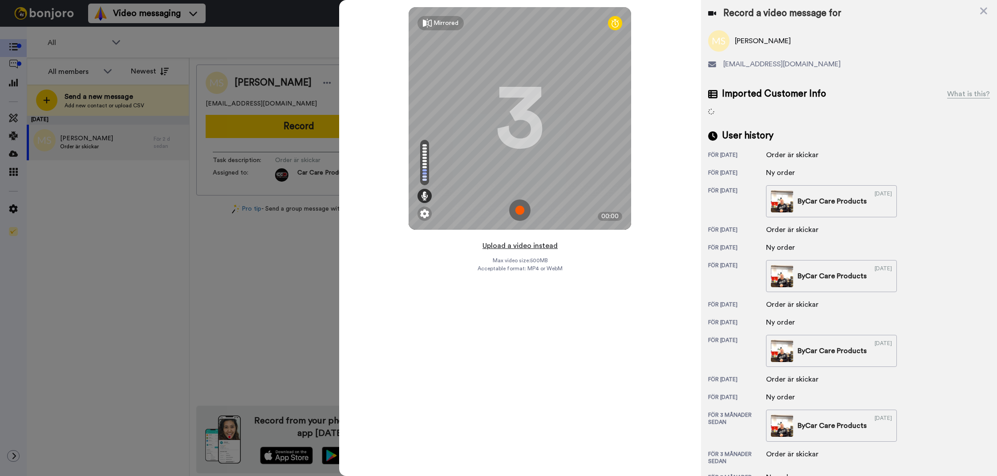
click at [500, 247] on button "Upload a video instead" at bounding box center [520, 246] width 81 height 12
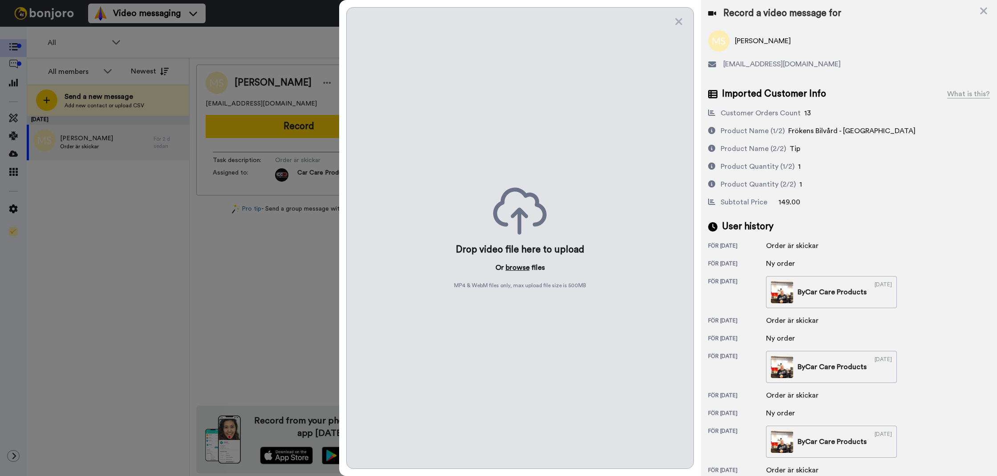
click at [518, 267] on button "browse" at bounding box center [518, 267] width 24 height 11
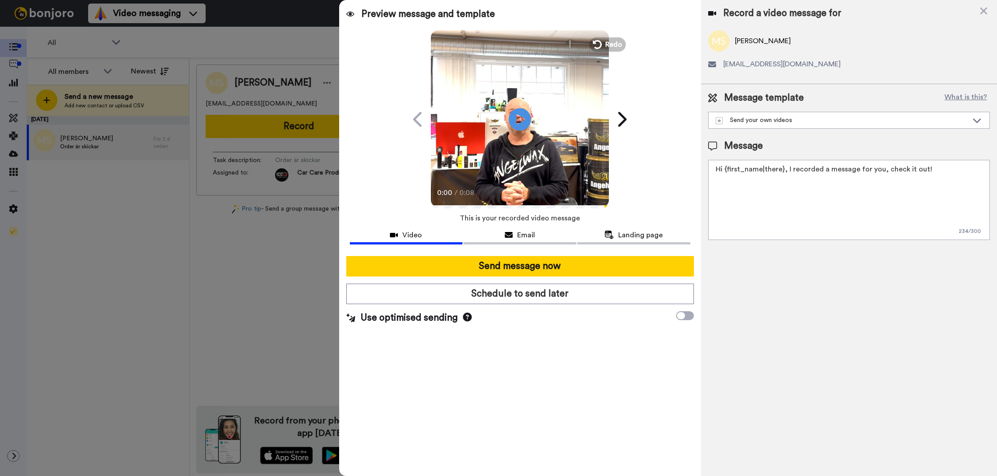
click at [747, 232] on textarea "Hi {first_name|there}, I recorded a message for you, check it out!" at bounding box center [849, 200] width 282 height 80
paste textarea "Tack för att du handlar hos oss! Välkommen åter."
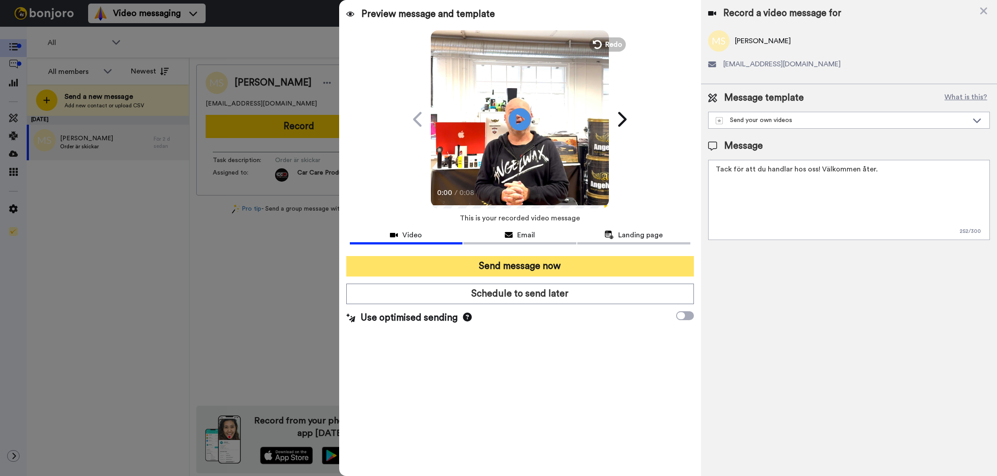
type textarea "Tack för att du handlar hos oss! Välkommen åter."
click at [635, 265] on button "Send message now" at bounding box center [520, 266] width 348 height 20
